Goal: Task Accomplishment & Management: Complete application form

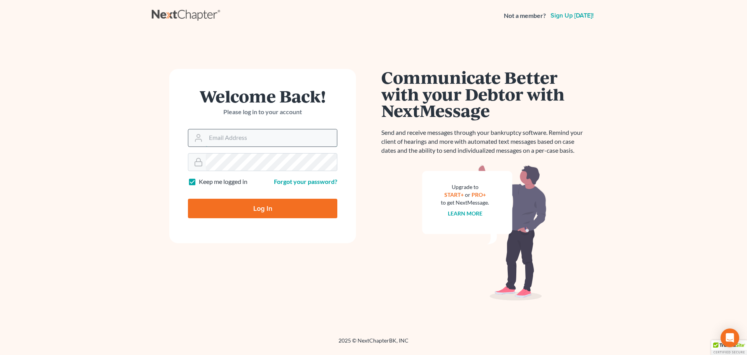
click at [276, 139] on input "Email Address" at bounding box center [271, 137] width 131 height 17
type input "[EMAIL_ADDRESS][DOMAIN_NAME]"
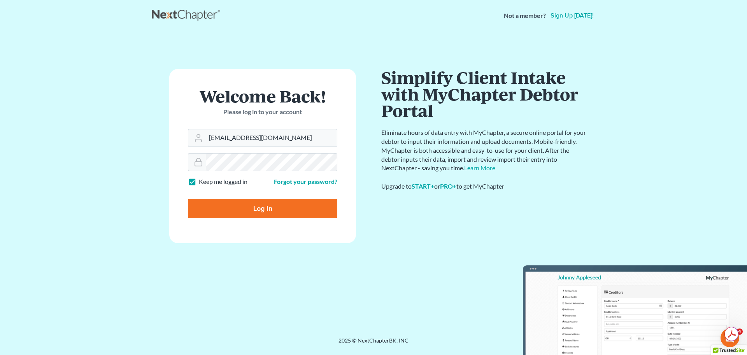
click at [199, 182] on label "Keep me logged in" at bounding box center [223, 181] width 49 height 9
click at [202, 182] on input "Keep me logged in" at bounding box center [204, 179] width 5 height 5
checkbox input "false"
click at [214, 209] on input "Log In" at bounding box center [262, 207] width 149 height 19
type input "Thinking..."
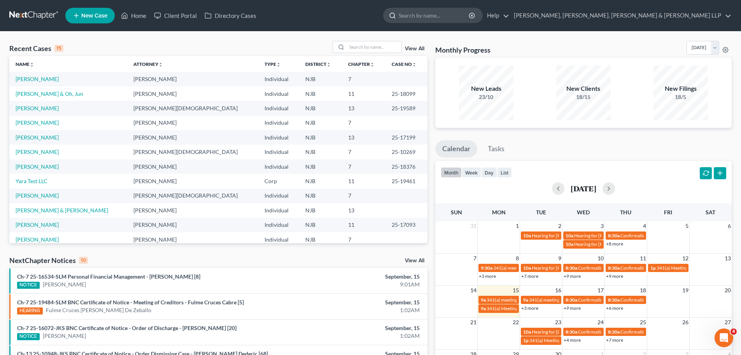
click at [470, 14] on input "search" at bounding box center [434, 15] width 71 height 14
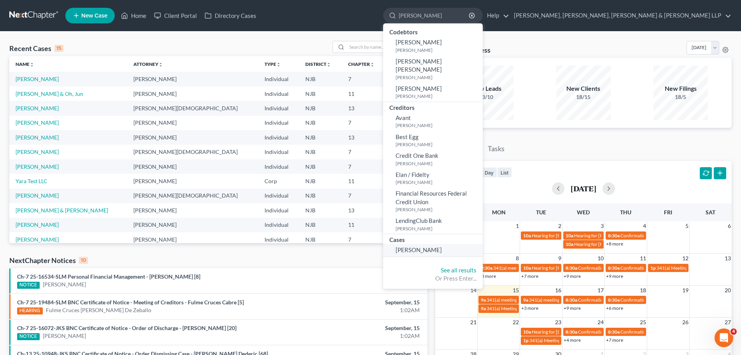
type input "agapito"
click at [483, 246] on link "Agapito, Elmer" at bounding box center [433, 250] width 100 height 12
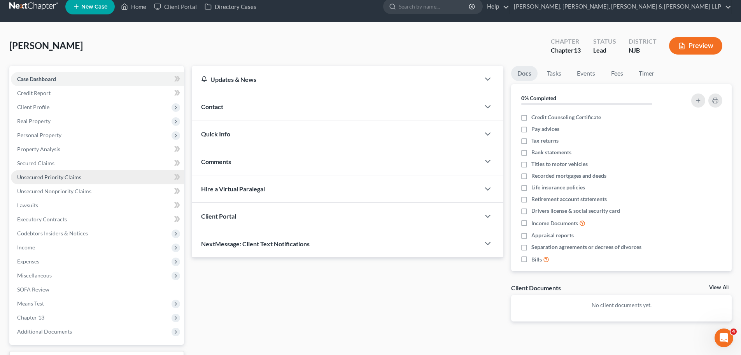
scroll to position [53, 0]
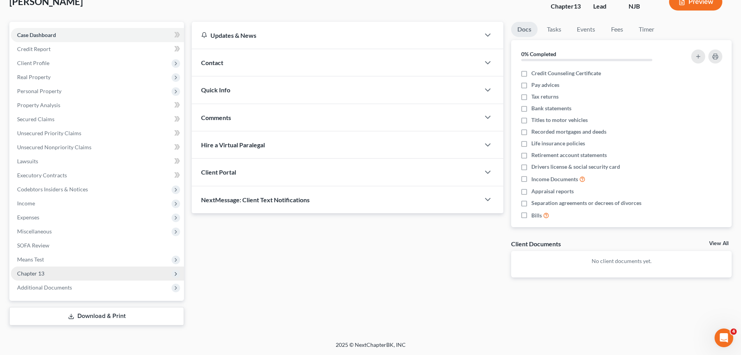
click at [53, 271] on span "Chapter 13" at bounding box center [97, 273] width 173 height 14
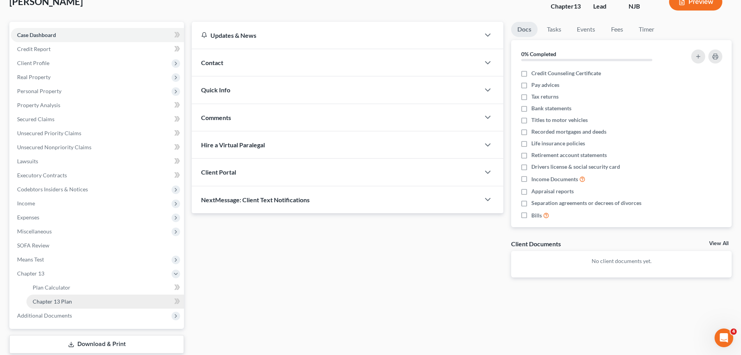
click at [73, 302] on link "Chapter 13 Plan" at bounding box center [105, 301] width 158 height 14
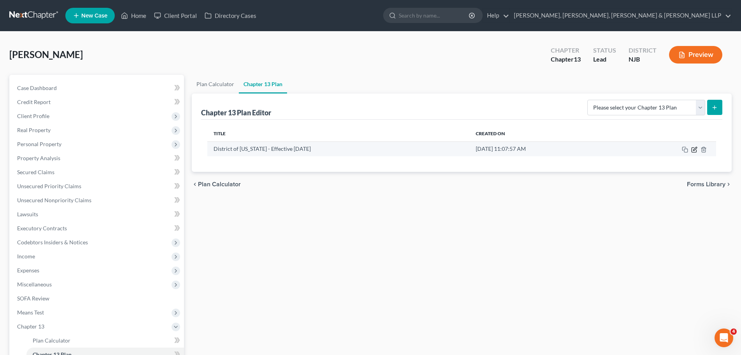
click at [694, 152] on icon "button" at bounding box center [694, 149] width 5 height 5
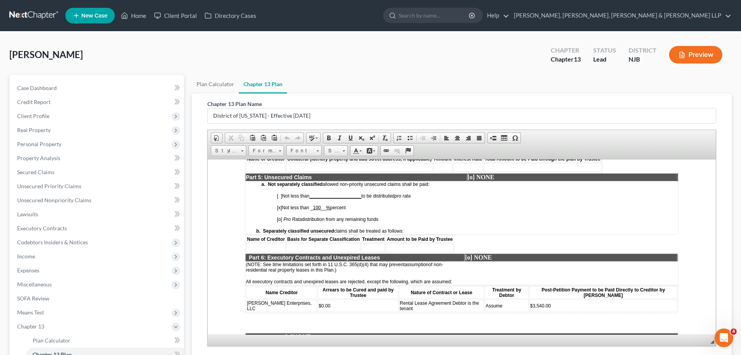
scroll to position [1284, 0]
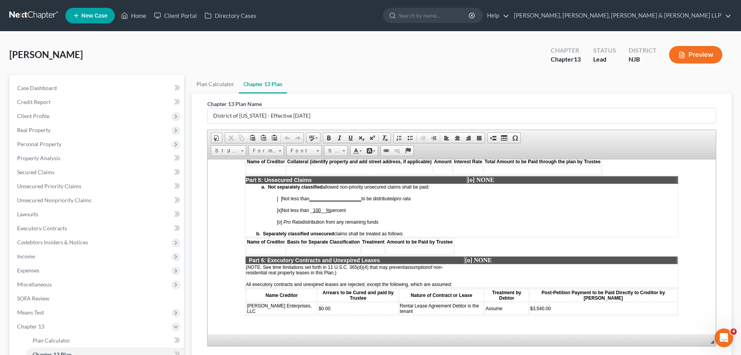
click at [278, 246] on td at bounding box center [265, 250] width 39 height 9
click at [349, 246] on td at bounding box center [386, 250] width 74 height 9
click at [424, 246] on td at bounding box center [436, 250] width 24 height 9
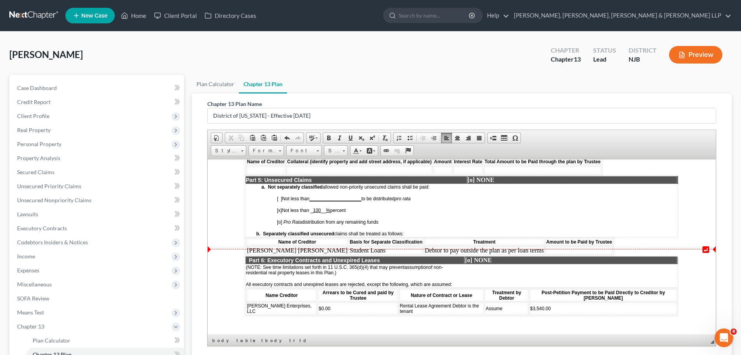
click at [546, 246] on td at bounding box center [579, 250] width 67 height 9
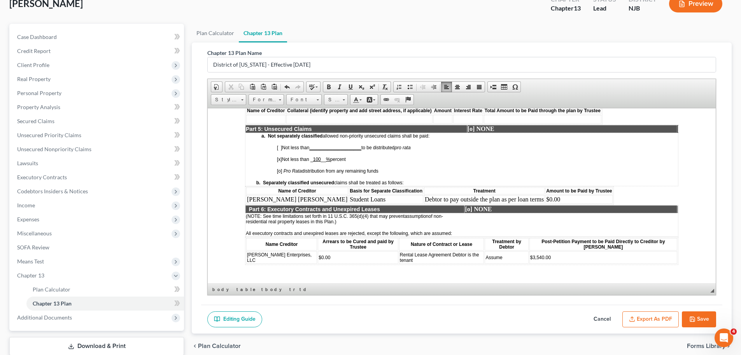
scroll to position [83, 0]
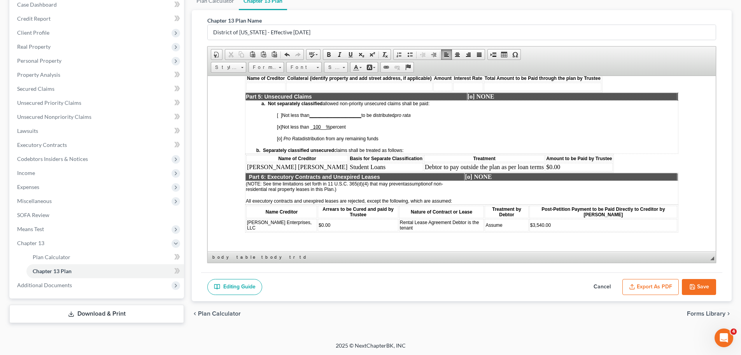
click at [708, 283] on button "Save" at bounding box center [699, 287] width 34 height 16
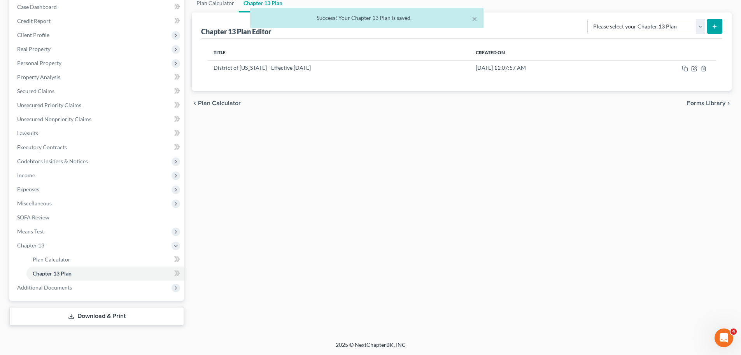
scroll to position [81, 0]
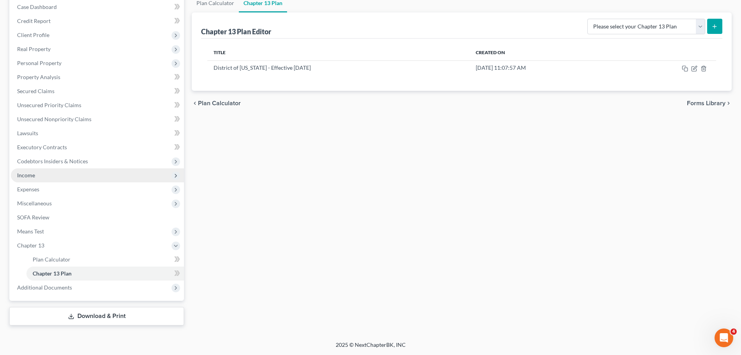
click at [59, 174] on span "Income" at bounding box center [97, 175] width 173 height 14
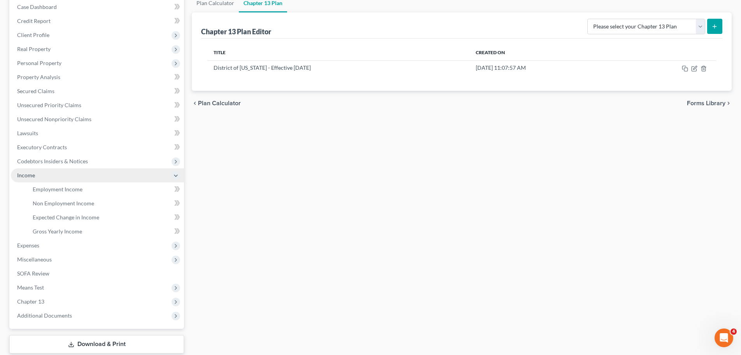
scroll to position [83, 0]
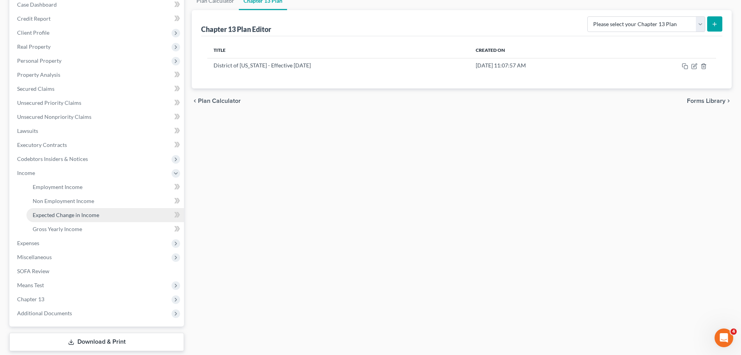
click at [84, 213] on span "Expected Change in Income" at bounding box center [66, 214] width 67 height 7
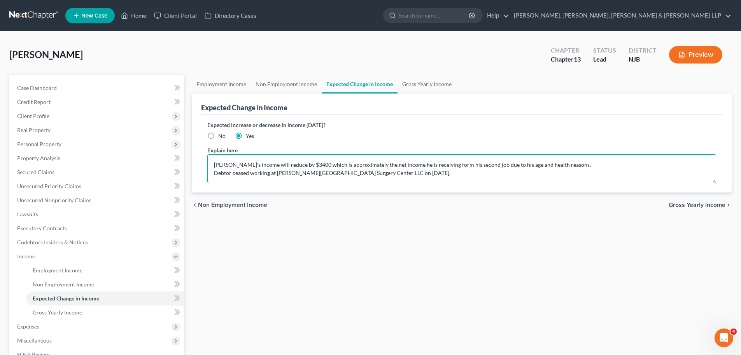
drag, startPoint x: 215, startPoint y: 165, endPoint x: 424, endPoint y: 180, distance: 209.1
click at [424, 180] on textarea "Debtor's income will reduce by $3400 which is approximately the net income he i…" at bounding box center [461, 168] width 509 height 29
click at [446, 165] on textarea "Debtor ceased working second job at Hudson Crossing Surgery Center LLC on Septe…" at bounding box center [461, 168] width 509 height 29
click at [457, 165] on textarea "Debtor ceased working second job at Hudson Crossing Surgery Center LLC on Septe…" at bounding box center [461, 168] width 509 height 29
click at [537, 162] on textarea "Debtor ceased working second job at Hudson Crossing Surgery Center LLC on Septe…" at bounding box center [461, 168] width 509 height 29
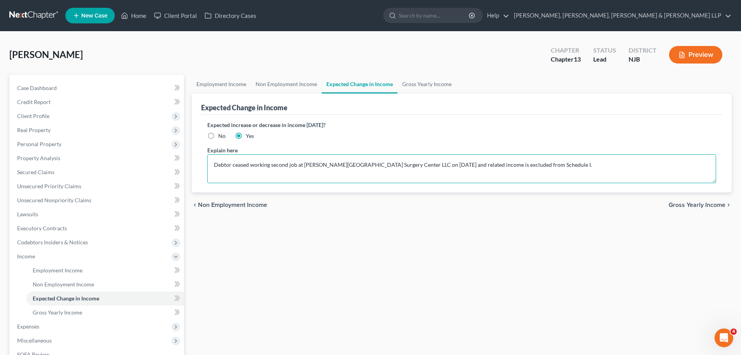
type textarea "Debtor ceased working second job at Hudson Crossing Surgery Center LLC on Septe…"
click at [704, 205] on span "Gross Yearly Income" at bounding box center [697, 205] width 57 height 6
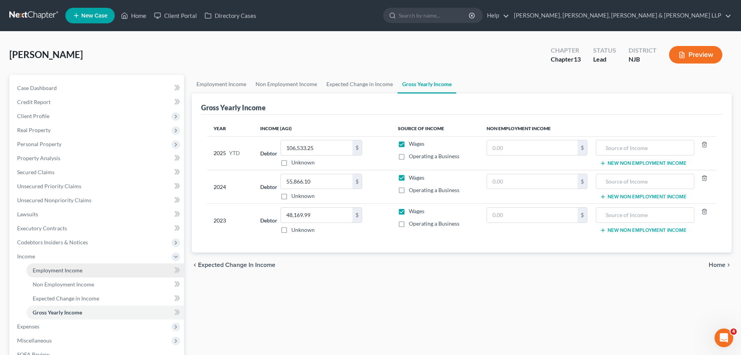
click at [56, 273] on span "Employment Income" at bounding box center [58, 270] width 50 height 7
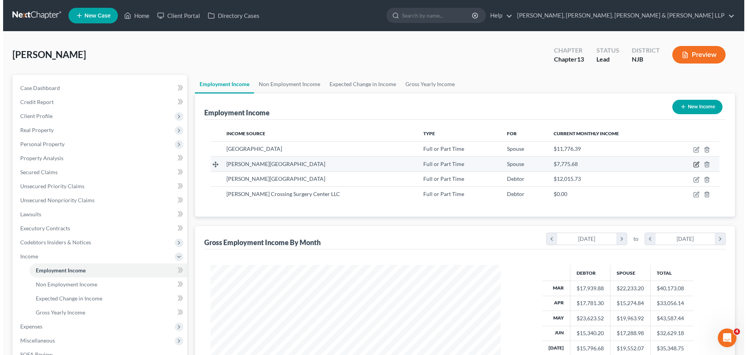
scroll to position [145, 306]
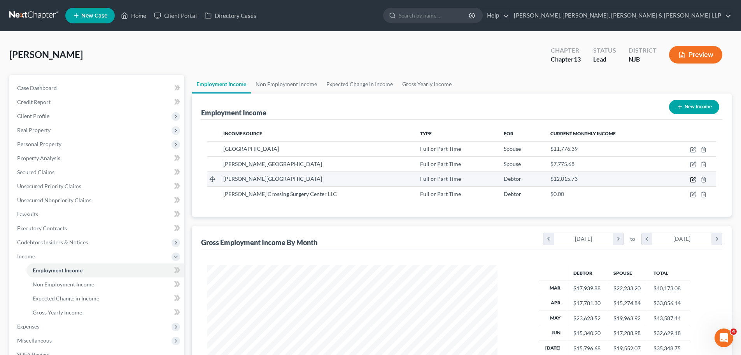
click at [693, 182] on icon "button" at bounding box center [693, 179] width 5 height 5
select select "0"
select select "33"
select select "2"
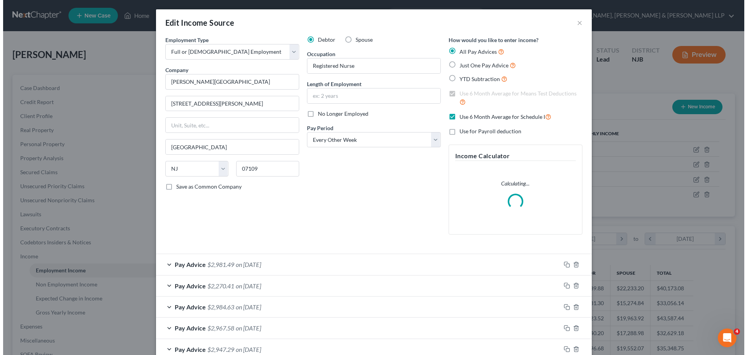
scroll to position [146, 309]
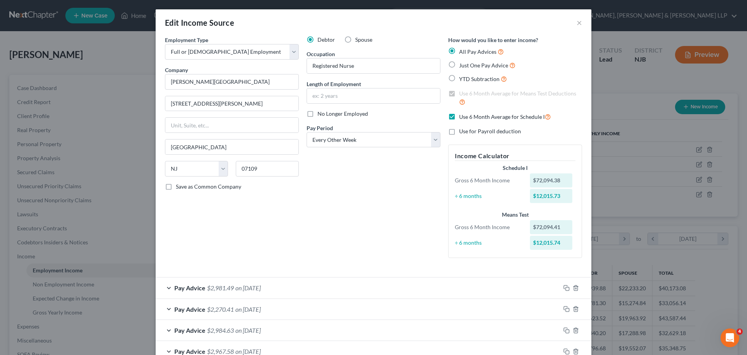
click at [323, 285] on div "Pay Advice $2,981.49 on 08/21/2025" at bounding box center [358, 287] width 405 height 21
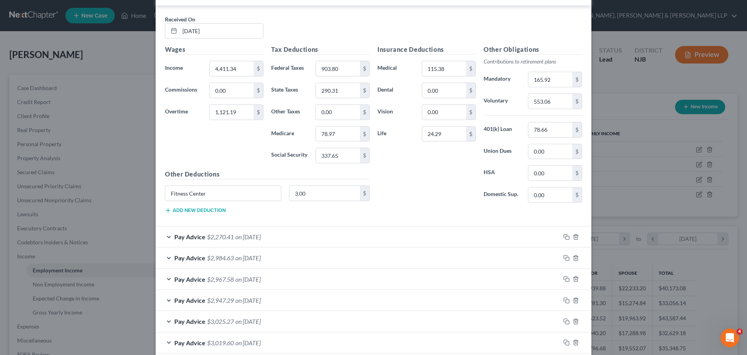
scroll to position [311, 0]
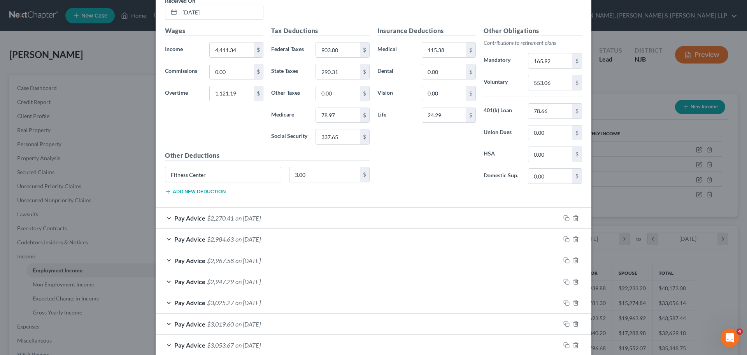
click at [295, 219] on div "Pay Advice $2,270.41 on 08/07/2025" at bounding box center [358, 217] width 405 height 21
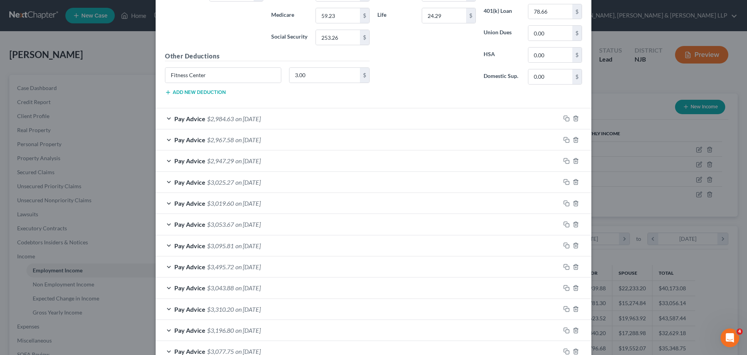
scroll to position [662, 0]
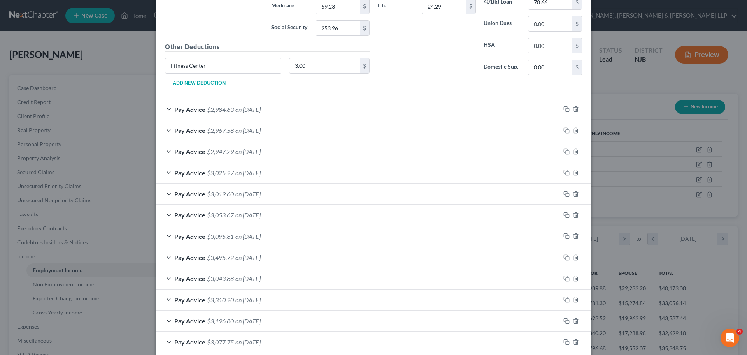
click at [313, 176] on div "Pay Advice $3,025.27 on 06/12/2025" at bounding box center [358, 172] width 405 height 21
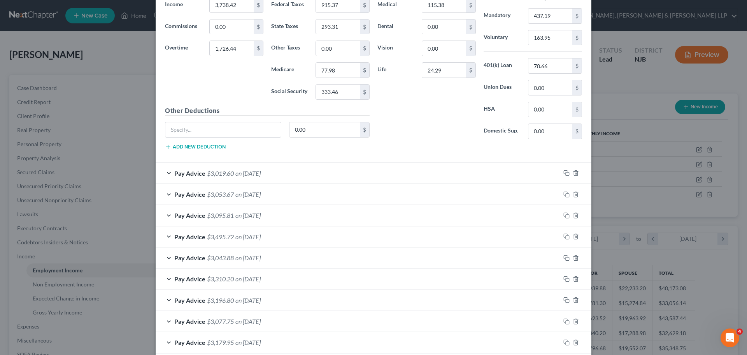
scroll to position [934, 0]
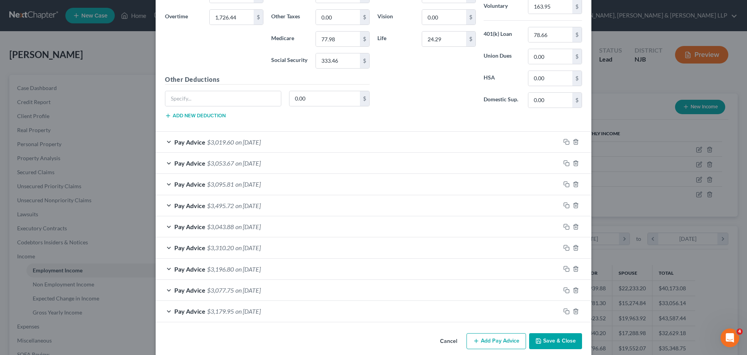
click at [277, 211] on div "Pay Advice $3,495.72 on 04/17/2025" at bounding box center [358, 205] width 405 height 21
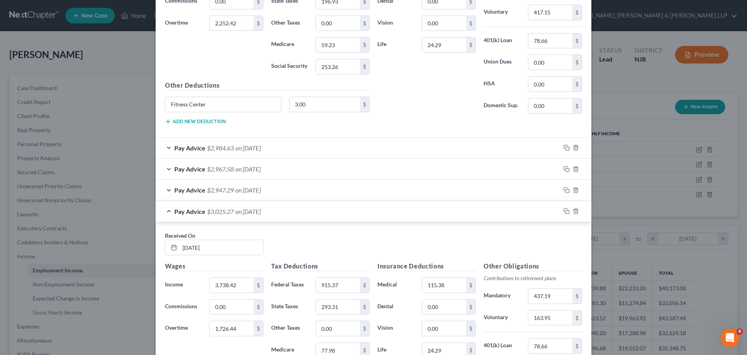
scroll to position [623, 0]
click at [269, 195] on div "Pay Advice $2,947.29 on 06/26/2025" at bounding box center [358, 190] width 405 height 21
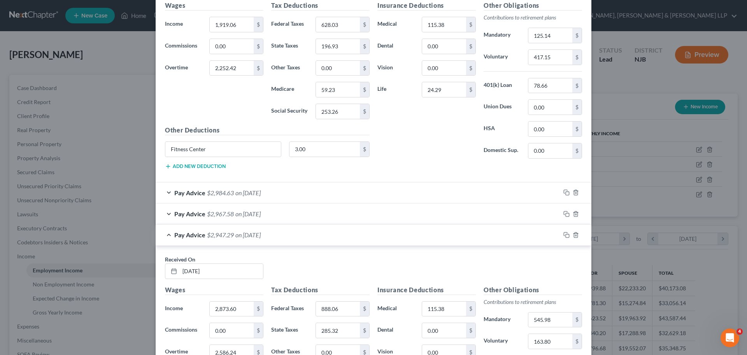
scroll to position [545, 0]
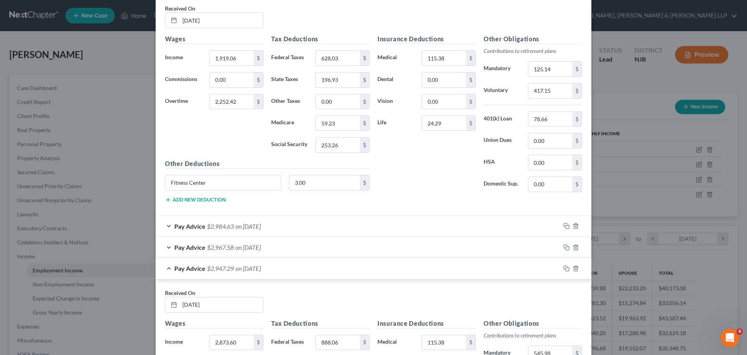
click at [255, 251] on div "Pay Advice $2,967.58 on 07/10/2025" at bounding box center [358, 247] width 405 height 21
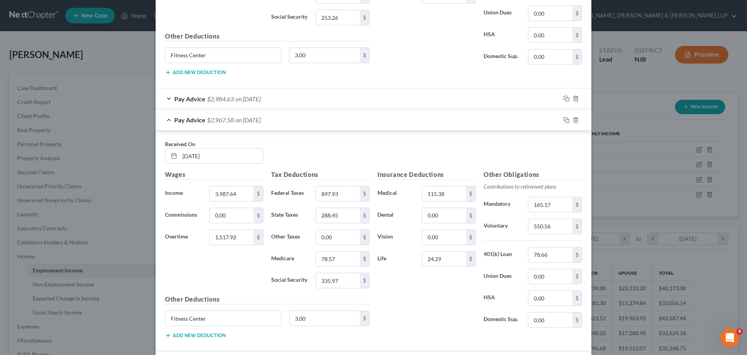
scroll to position [701, 0]
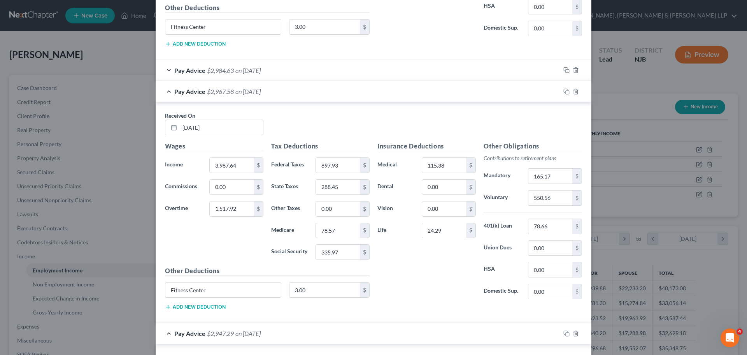
click at [290, 76] on div "Pay Advice $2,984.63 on 07/24/2025" at bounding box center [358, 70] width 405 height 21
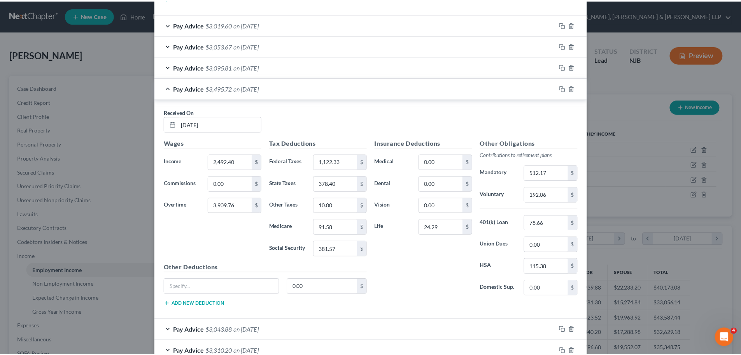
scroll to position [1826, 0]
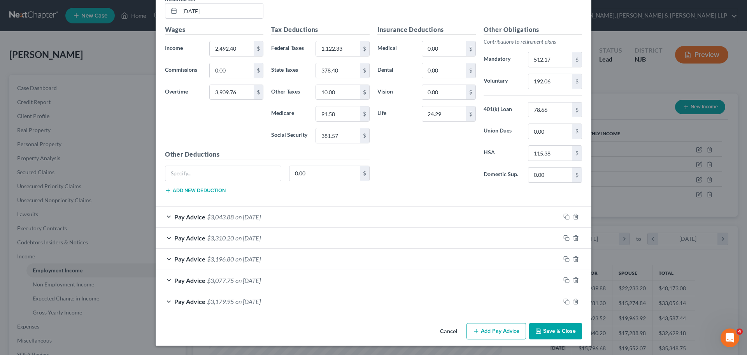
click at [547, 330] on button "Save & Close" at bounding box center [555, 331] width 53 height 16
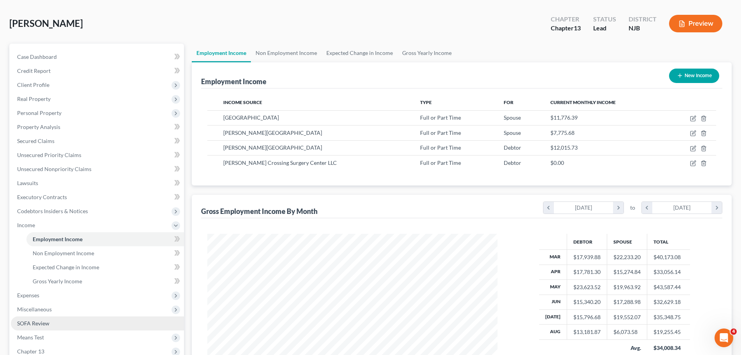
scroll to position [78, 0]
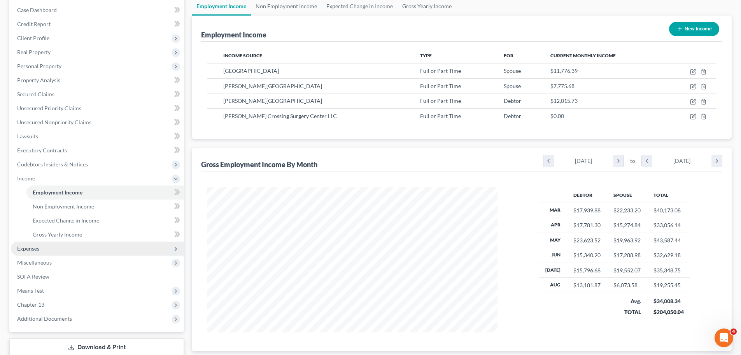
click at [60, 250] on span "Expenses" at bounding box center [97, 248] width 173 height 14
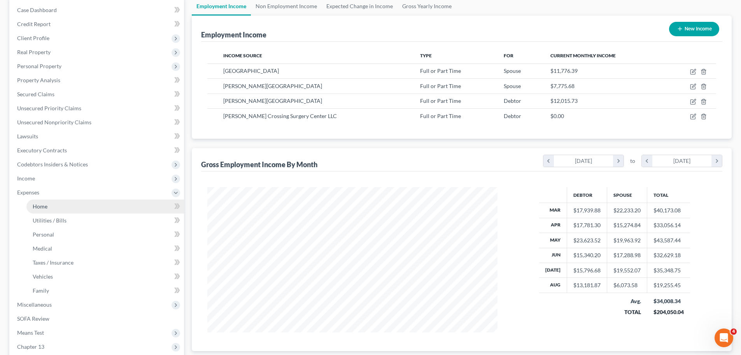
click at [53, 205] on link "Home" at bounding box center [105, 206] width 158 height 14
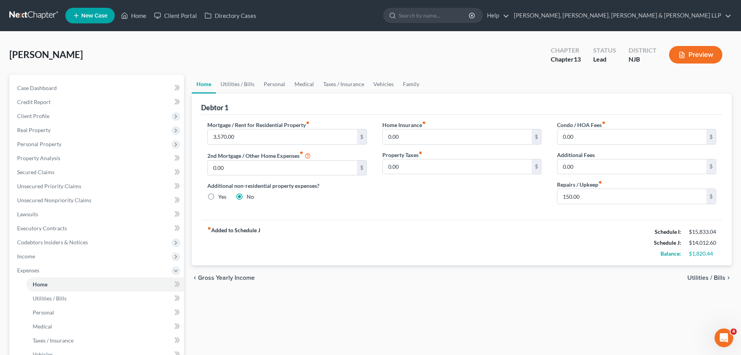
click at [703, 277] on span "Utilities / Bills" at bounding box center [707, 277] width 38 height 6
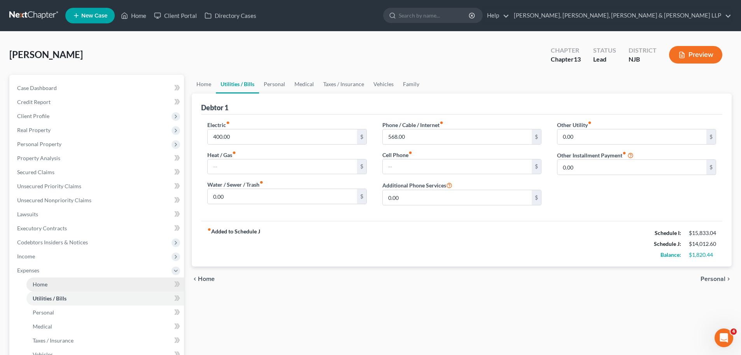
click at [81, 284] on link "Home" at bounding box center [105, 284] width 158 height 14
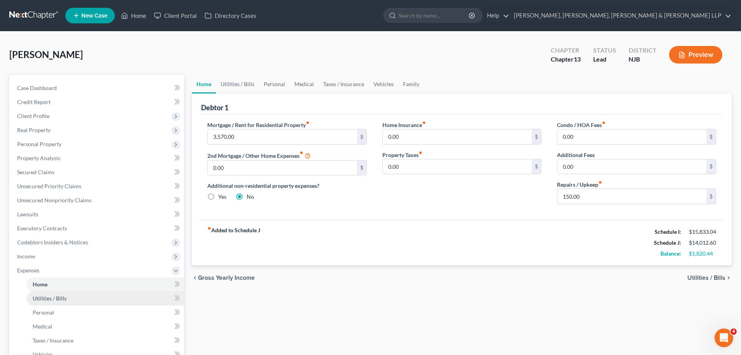
click at [72, 296] on link "Utilities / Bills" at bounding box center [105, 298] width 158 height 14
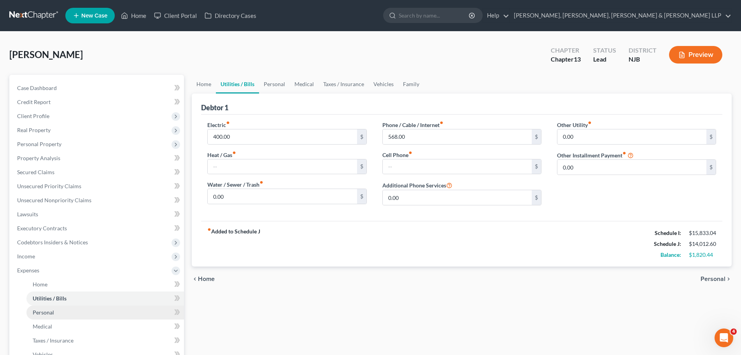
click at [62, 309] on link "Personal" at bounding box center [105, 312] width 158 height 14
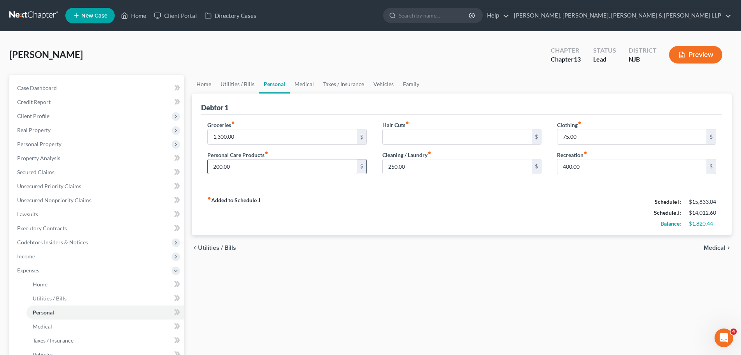
click at [305, 169] on input "200.00" at bounding box center [282, 166] width 149 height 15
type input "275"
click at [467, 166] on input "250.00" at bounding box center [457, 166] width 149 height 15
click at [588, 130] on input "75.00" at bounding box center [632, 136] width 149 height 15
click at [604, 168] on input "400.00" at bounding box center [632, 166] width 149 height 15
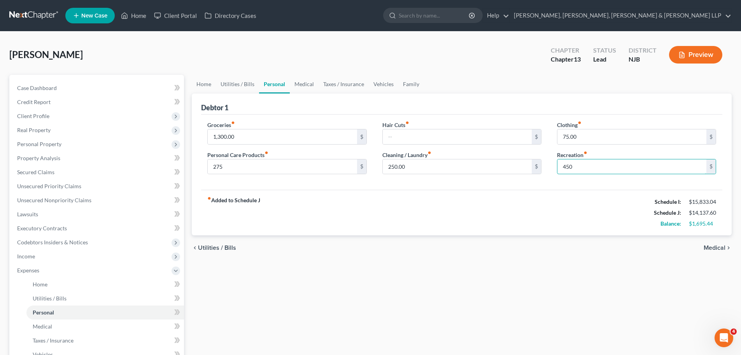
type input "450.00"
click at [719, 250] on span "Medical" at bounding box center [715, 247] width 22 height 6
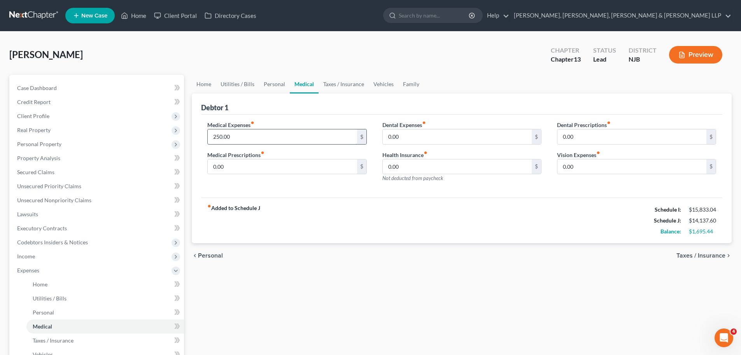
click at [252, 141] on input "250.00" at bounding box center [282, 136] width 149 height 15
type input "300"
click at [420, 217] on div "fiber_manual_record Added to Schedule J Schedule I: $15,833.04 Schedule J: $14,…" at bounding box center [462, 220] width 522 height 46
click at [451, 137] on input "0.00" at bounding box center [457, 136] width 149 height 15
click at [694, 256] on span "Taxes / Insurance" at bounding box center [701, 255] width 49 height 6
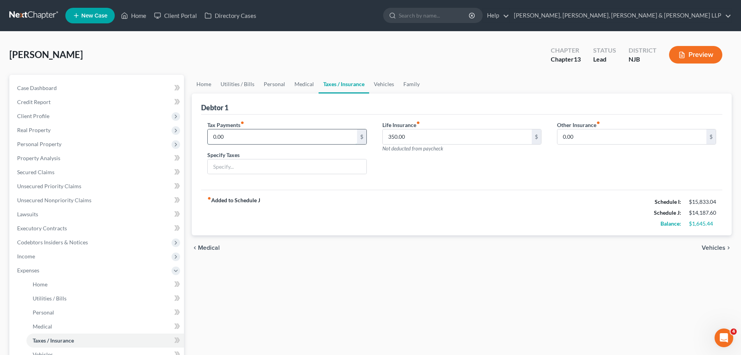
click at [270, 138] on input "0.00" at bounding box center [282, 136] width 149 height 15
type input "1"
type input "70.00"
click at [278, 165] on input "text" at bounding box center [287, 166] width 158 height 15
type input "Federal and State income"
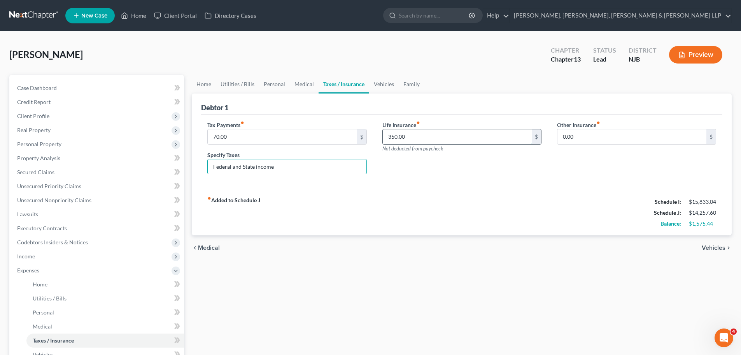
click at [486, 133] on input "350.00" at bounding box center [457, 136] width 149 height 15
click at [498, 177] on div "Life Insurance fiber_manual_record 350.00 $ Not deducted from paycheck" at bounding box center [462, 151] width 175 height 60
click at [712, 249] on span "Vehicles" at bounding box center [714, 247] width 24 height 6
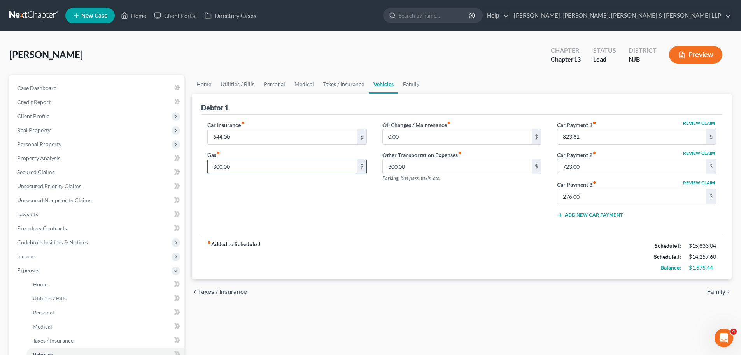
click at [267, 169] on input "300.00" at bounding box center [282, 166] width 149 height 15
type input "350.00"
click at [380, 223] on div "Oil Changes / Maintenance fiber_manual_record 0.00 $ Other Transportation Expen…" at bounding box center [462, 173] width 175 height 104
click at [717, 292] on span "Family" at bounding box center [717, 291] width 18 height 6
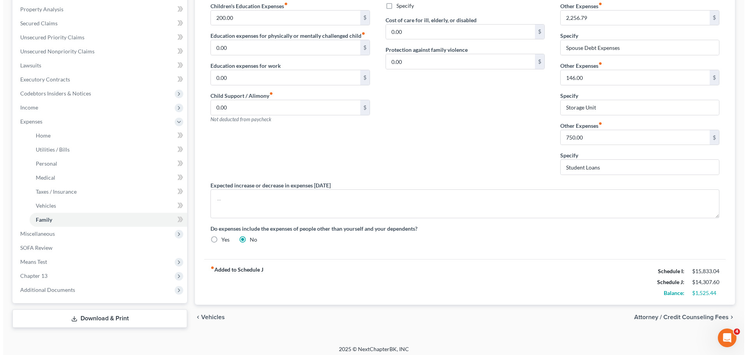
scroll to position [153, 0]
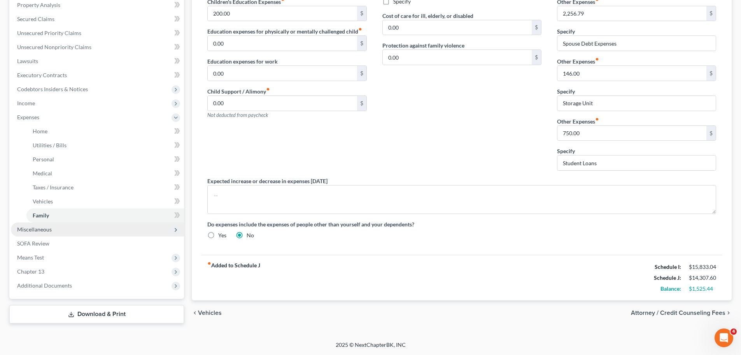
click at [37, 234] on span "Miscellaneous" at bounding box center [97, 229] width 173 height 14
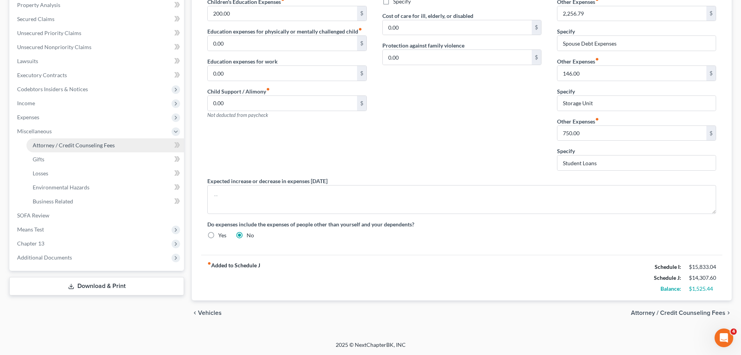
click at [73, 148] on span "Attorney / Credit Counseling Fees" at bounding box center [74, 145] width 82 height 7
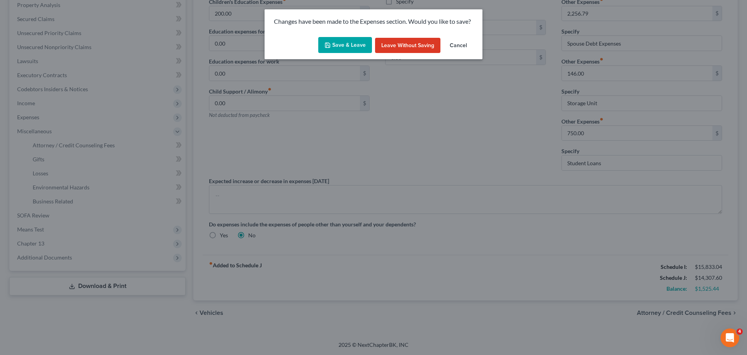
click at [341, 49] on button "Save & Leave" at bounding box center [345, 45] width 54 height 16
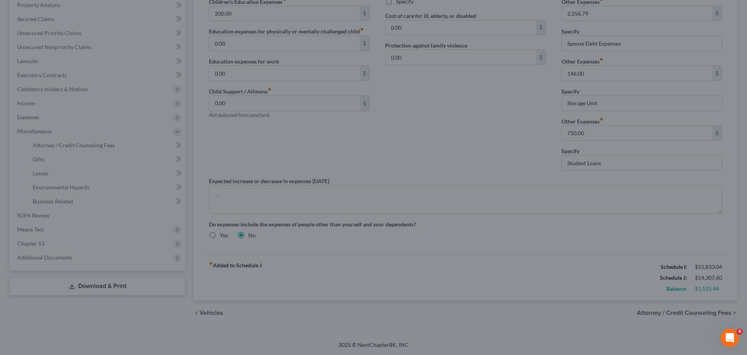
select select "0"
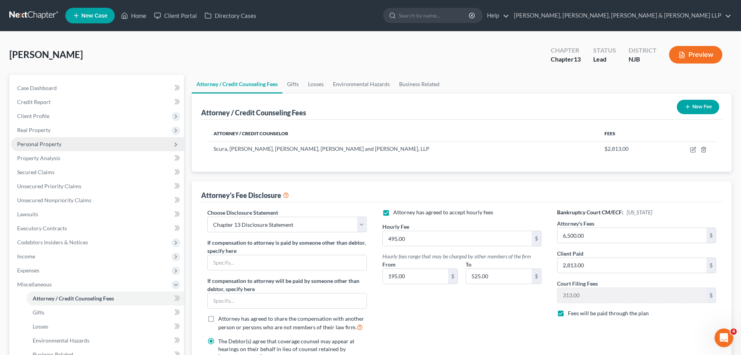
click at [57, 144] on span "Personal Property" at bounding box center [39, 143] width 44 height 7
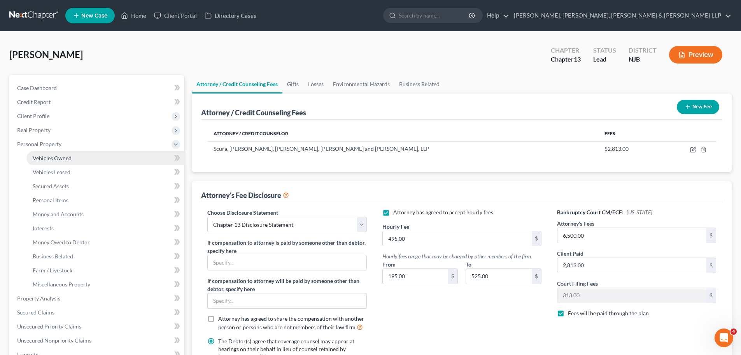
click at [62, 157] on span "Vehicles Owned" at bounding box center [52, 158] width 39 height 7
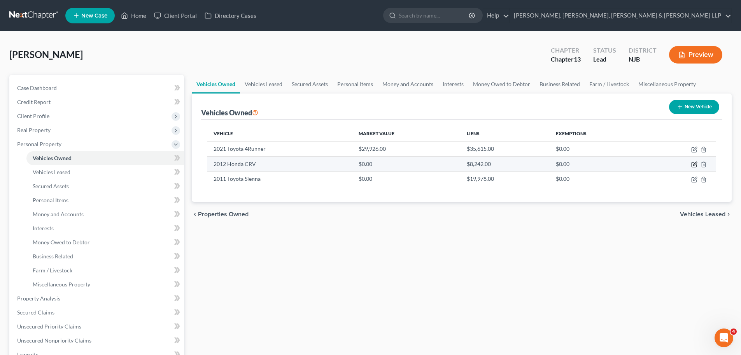
click at [693, 165] on icon "button" at bounding box center [695, 164] width 6 height 6
select select "0"
select select "14"
select select "2"
select select "0"
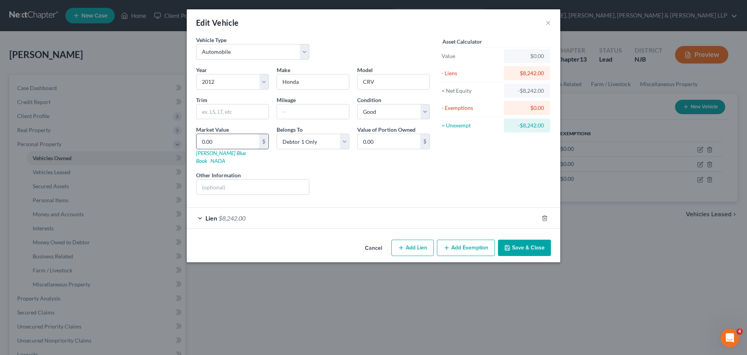
click at [233, 139] on input "0.00" at bounding box center [228, 141] width 63 height 15
type input "6"
type input "6.00"
type input "67"
type input "67.00"
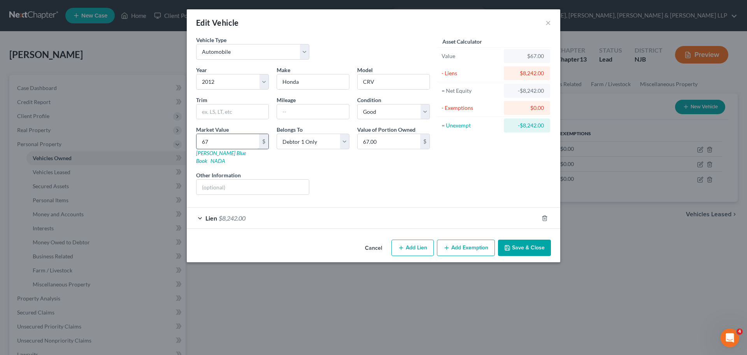
type input "670"
type input "670.00"
type input "6700"
type input "6,700.00"
type input "6,700"
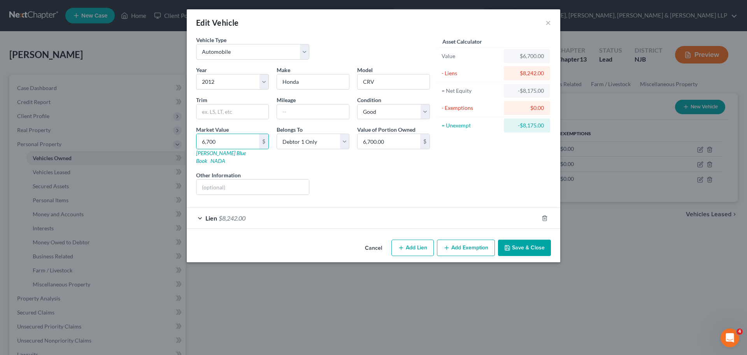
click at [471, 172] on div "Asset Calculator Value $6,700.00 - Liens $8,242.00 = Net Equity -$8,175.00 - Ex…" at bounding box center [494, 118] width 121 height 165
click at [537, 240] on button "Save & Close" at bounding box center [524, 247] width 53 height 16
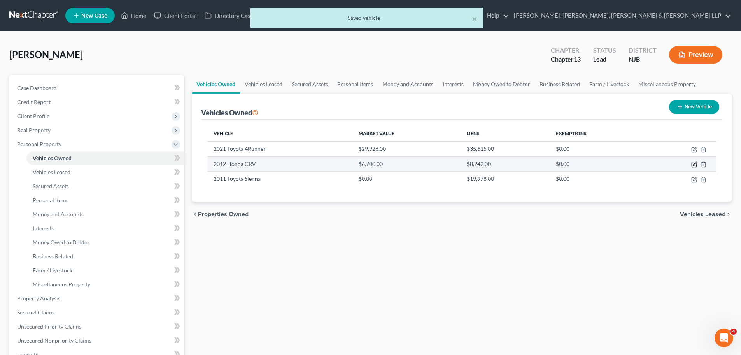
click at [694, 164] on icon "button" at bounding box center [695, 164] width 6 height 6
select select "0"
select select "14"
select select "2"
select select "0"
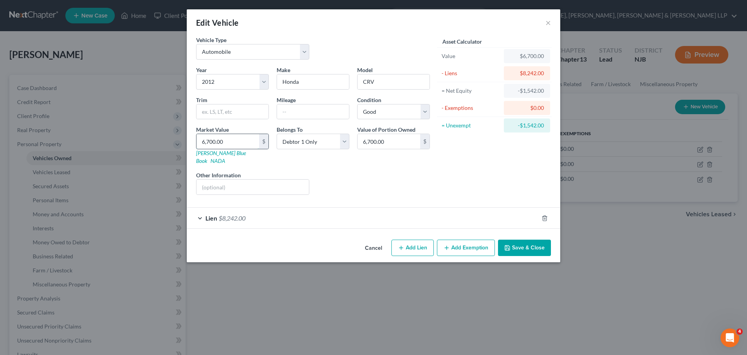
click at [235, 137] on input "6,700.00" at bounding box center [228, 141] width 63 height 15
click at [306, 112] on input "text" at bounding box center [313, 111] width 72 height 15
click at [445, 178] on div "Asset Calculator Value $6,700.00 - Liens $8,242.00 = Net Equity -$1,542.00 - Ex…" at bounding box center [494, 118] width 121 height 165
click at [278, 179] on input "text" at bounding box center [253, 186] width 112 height 15
click at [401, 180] on div "Liens Select" at bounding box center [373, 183] width 121 height 24
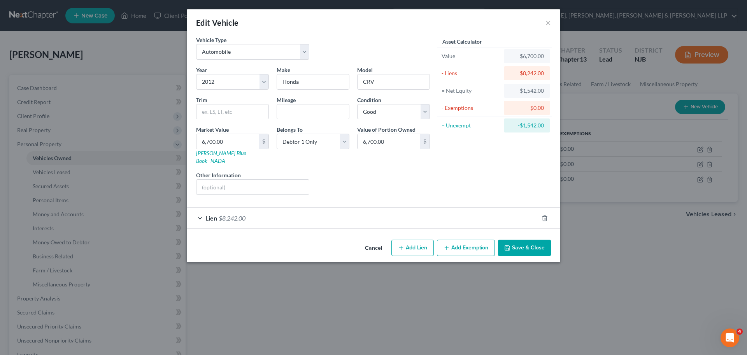
click at [382, 209] on div "Lien $8,242.00" at bounding box center [363, 217] width 352 height 21
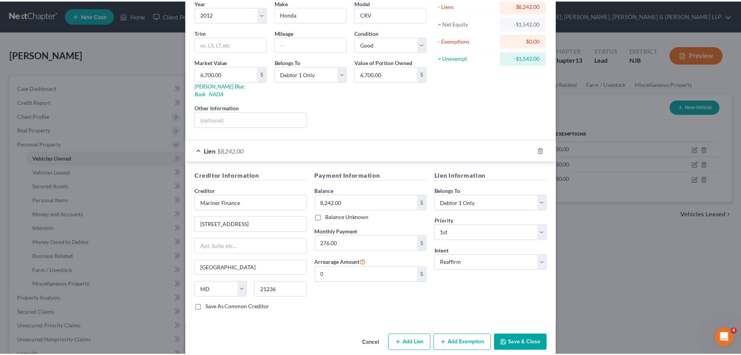
scroll to position [71, 0]
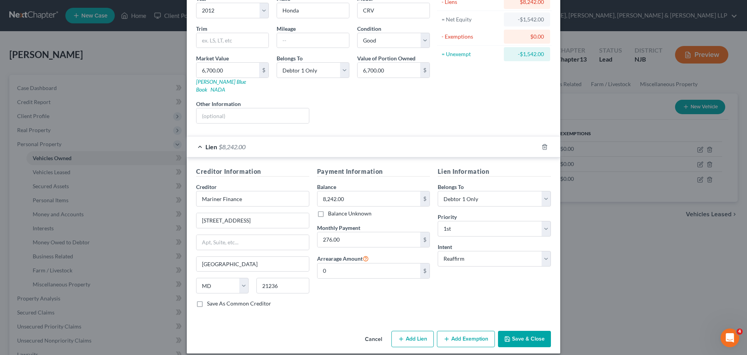
click at [522, 330] on button "Save & Close" at bounding box center [524, 338] width 53 height 16
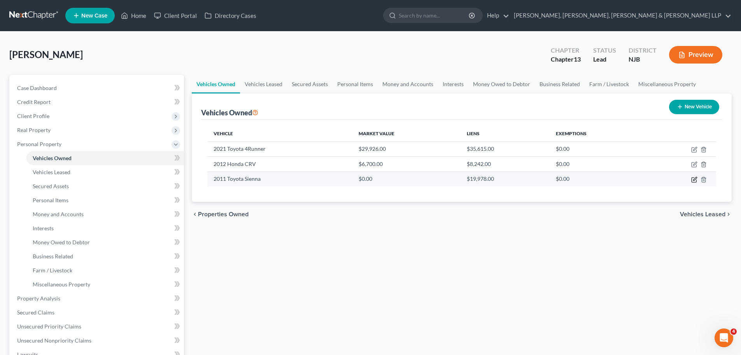
click at [693, 179] on icon "button" at bounding box center [695, 179] width 6 height 6
select select "0"
select select "15"
select select "2"
select select "0"
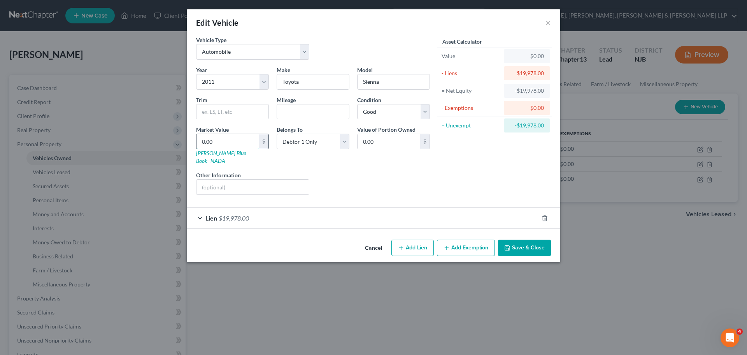
click at [235, 135] on input "0.00" at bounding box center [228, 141] width 63 height 15
type input "5"
type input "5.00"
type input "52"
type input "52.00"
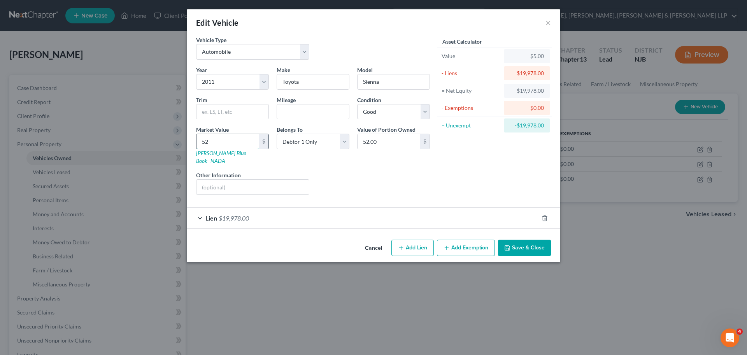
type input "520"
type input "520.00"
type input "5200"
type input "5,200.00"
type input "5,200"
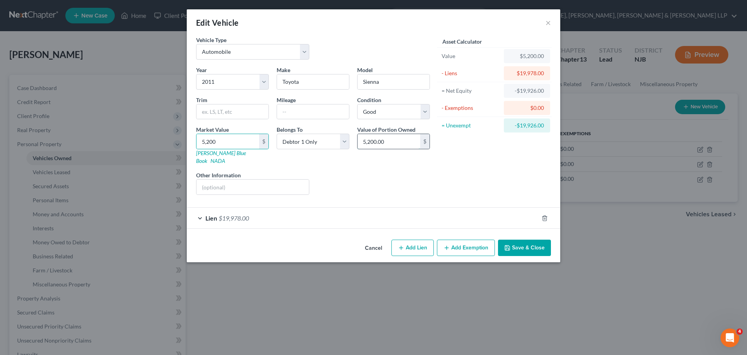
click at [403, 140] on input "5,200.00" at bounding box center [389, 141] width 63 height 15
click at [264, 179] on input "text" at bounding box center [253, 186] width 112 height 15
click at [412, 175] on div "Liens Select" at bounding box center [373, 183] width 121 height 24
click at [526, 246] on button "Save & Close" at bounding box center [524, 247] width 53 height 16
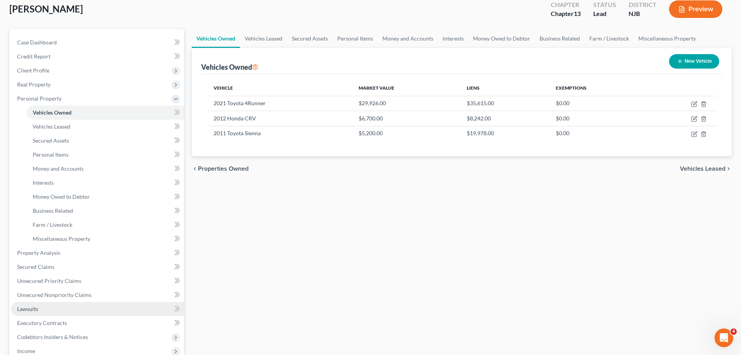
scroll to position [193, 0]
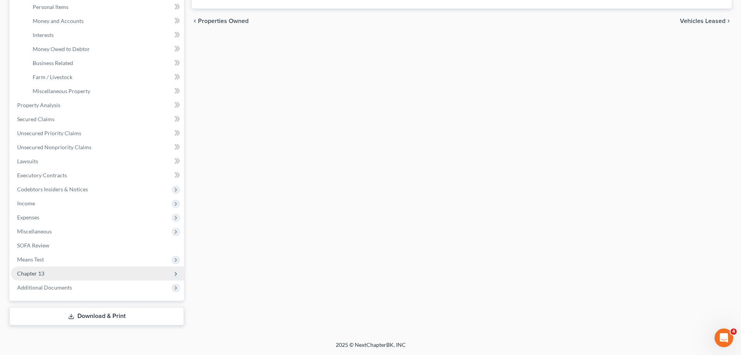
click at [58, 273] on span "Chapter 13" at bounding box center [97, 273] width 173 height 14
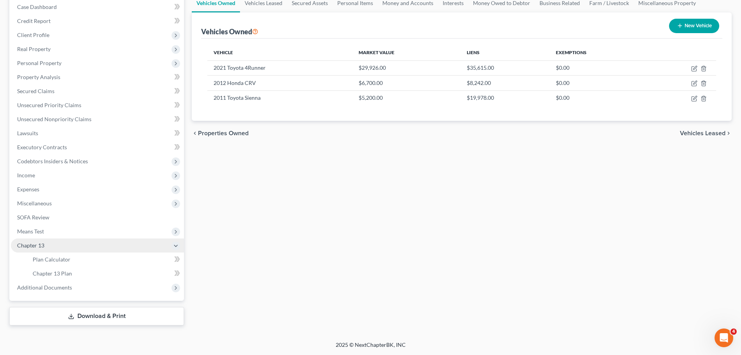
scroll to position [81, 0]
click at [71, 274] on span "Chapter 13 Plan" at bounding box center [52, 273] width 39 height 7
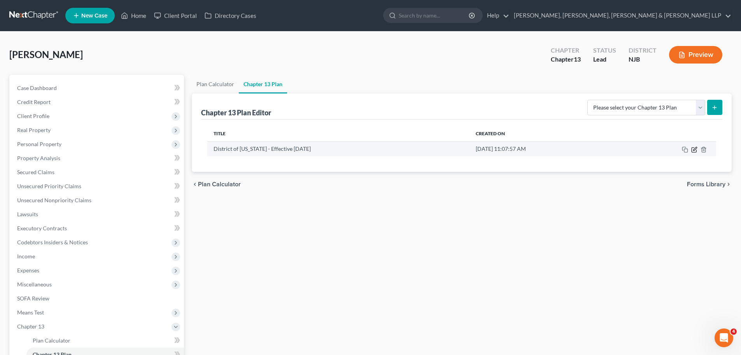
click at [697, 150] on icon "button" at bounding box center [694, 149] width 5 height 5
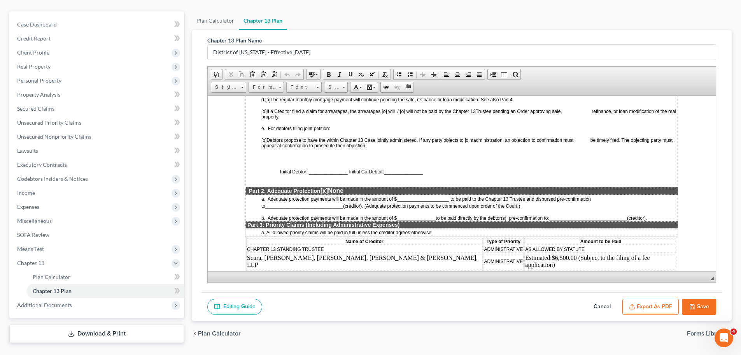
scroll to position [83, 0]
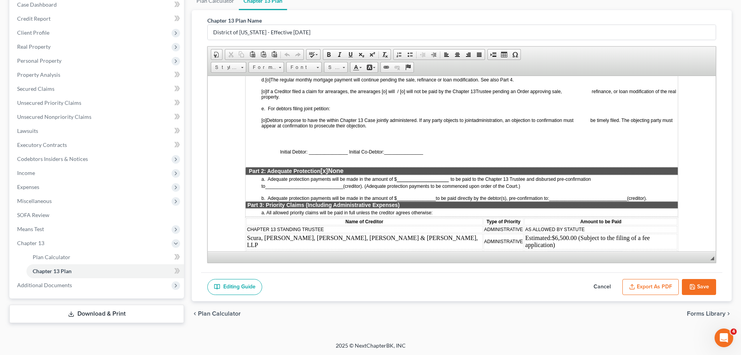
click at [707, 289] on button "Save" at bounding box center [699, 287] width 34 height 16
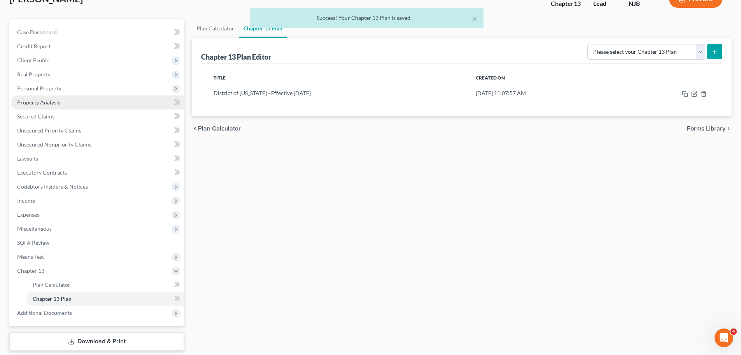
scroll to position [42, 0]
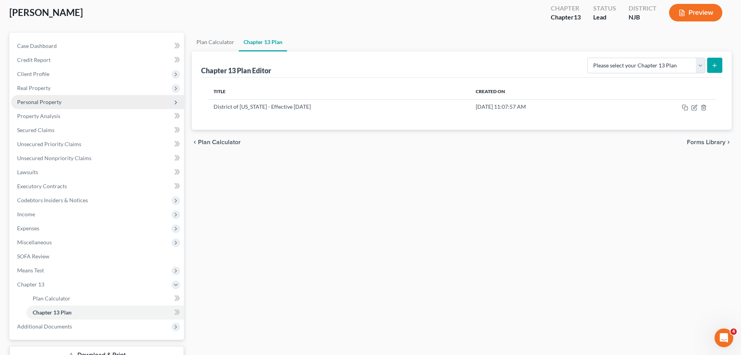
click at [57, 101] on span "Personal Property" at bounding box center [39, 101] width 44 height 7
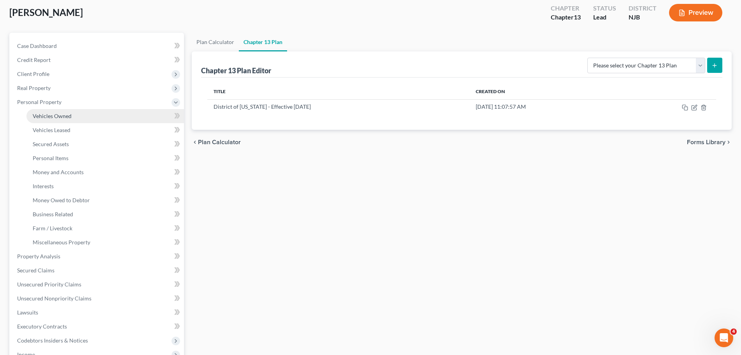
click at [72, 119] on link "Vehicles Owned" at bounding box center [105, 116] width 158 height 14
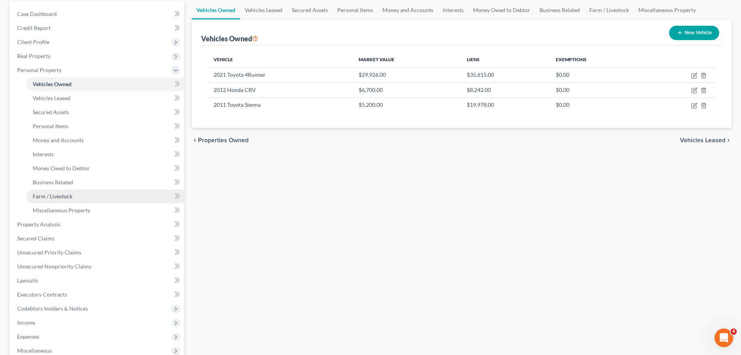
scroll to position [193, 0]
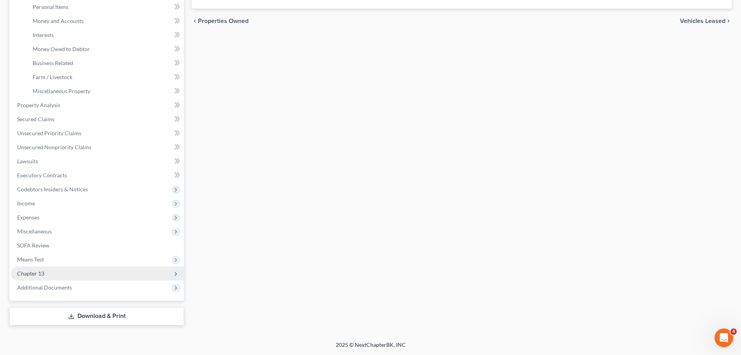
click at [45, 270] on span "Chapter 13" at bounding box center [97, 273] width 173 height 14
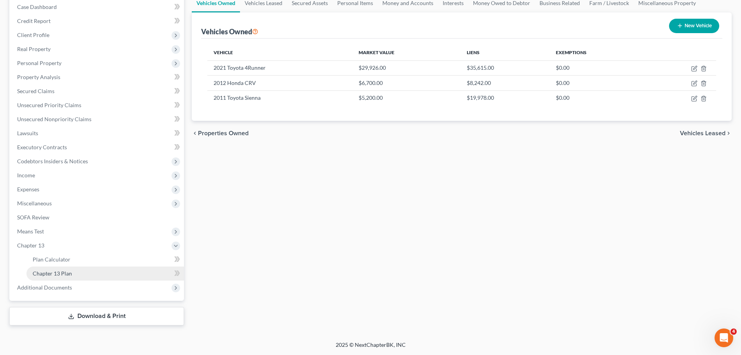
click at [73, 273] on link "Chapter 13 Plan" at bounding box center [105, 273] width 158 height 14
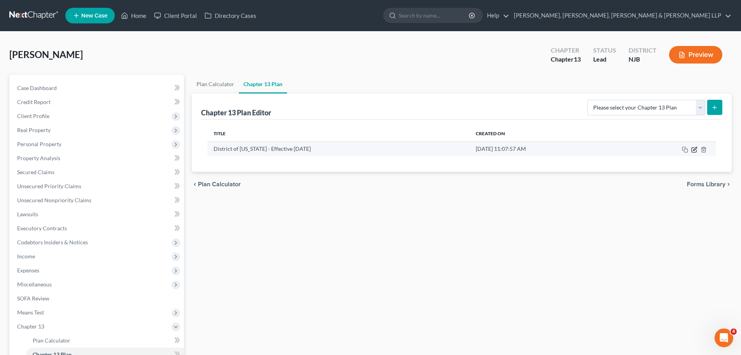
click at [697, 149] on icon "button" at bounding box center [695, 149] width 6 height 6
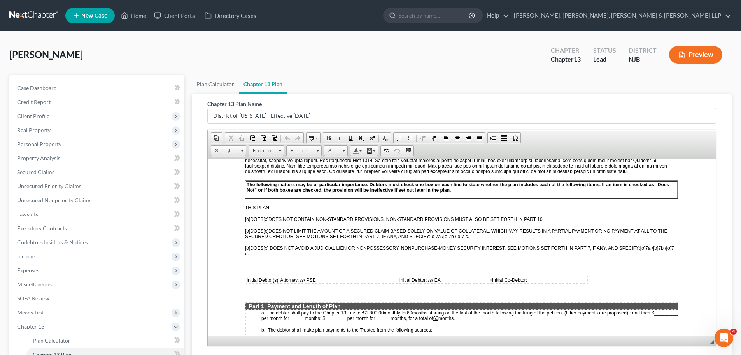
scroll to position [311, 0]
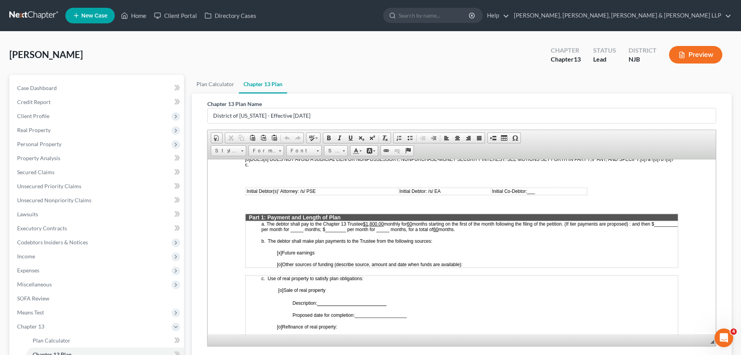
click at [373, 223] on u "$1,800.00" at bounding box center [373, 223] width 21 height 5
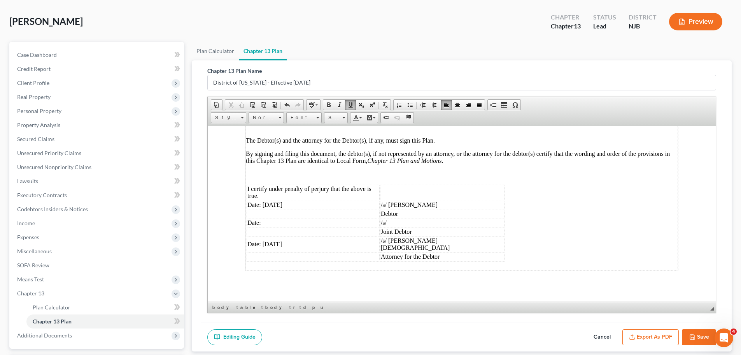
scroll to position [83, 0]
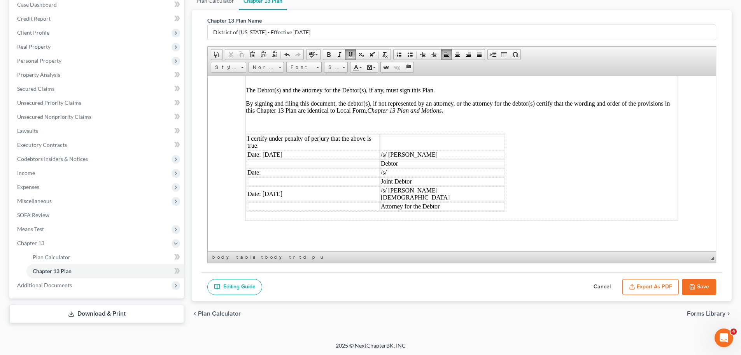
click at [706, 288] on button "Save" at bounding box center [699, 287] width 34 height 16
